Goal: Information Seeking & Learning: Learn about a topic

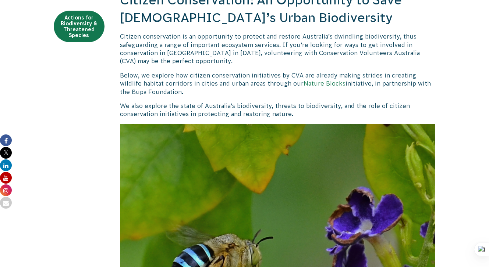
scroll to position [194, 0]
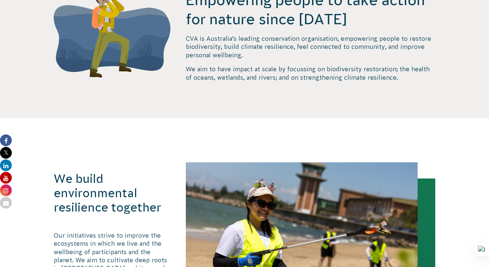
scroll to position [253, 0]
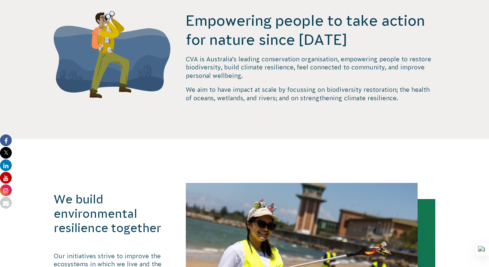
click at [178, 127] on div "Empowering people to take action for nature since [DATE] CVA is Australia’s lea…" at bounding box center [244, 75] width 397 height 128
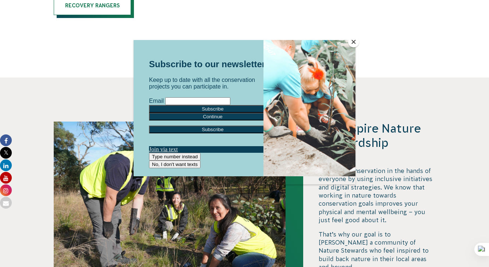
scroll to position [1713, 0]
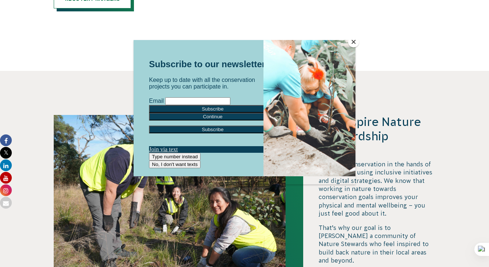
click at [352, 44] on button "Close" at bounding box center [353, 41] width 11 height 11
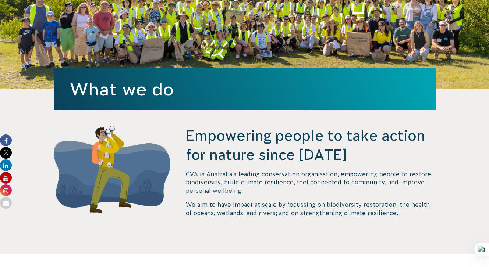
scroll to position [156, 0]
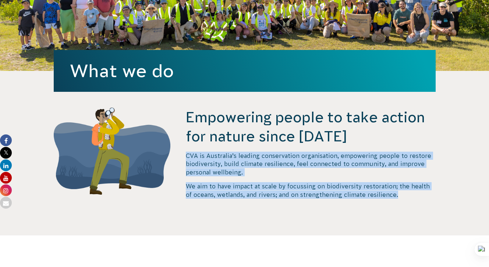
drag, startPoint x: 180, startPoint y: 153, endPoint x: 399, endPoint y: 196, distance: 222.9
click at [399, 196] on div "Empowering people to take action for nature since [DATE] CVA is Australia’s lea…" at bounding box center [244, 172] width 397 height 128
copy div "CVA is Australia’s leading conservation organisation, empowering people to rest…"
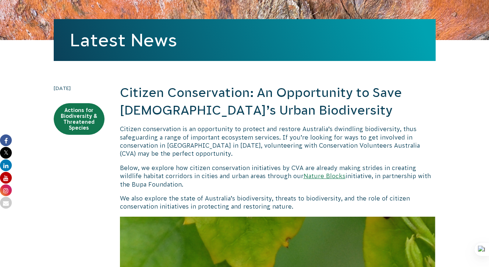
scroll to position [64, 0]
